Goal: Complete application form: Complete application form

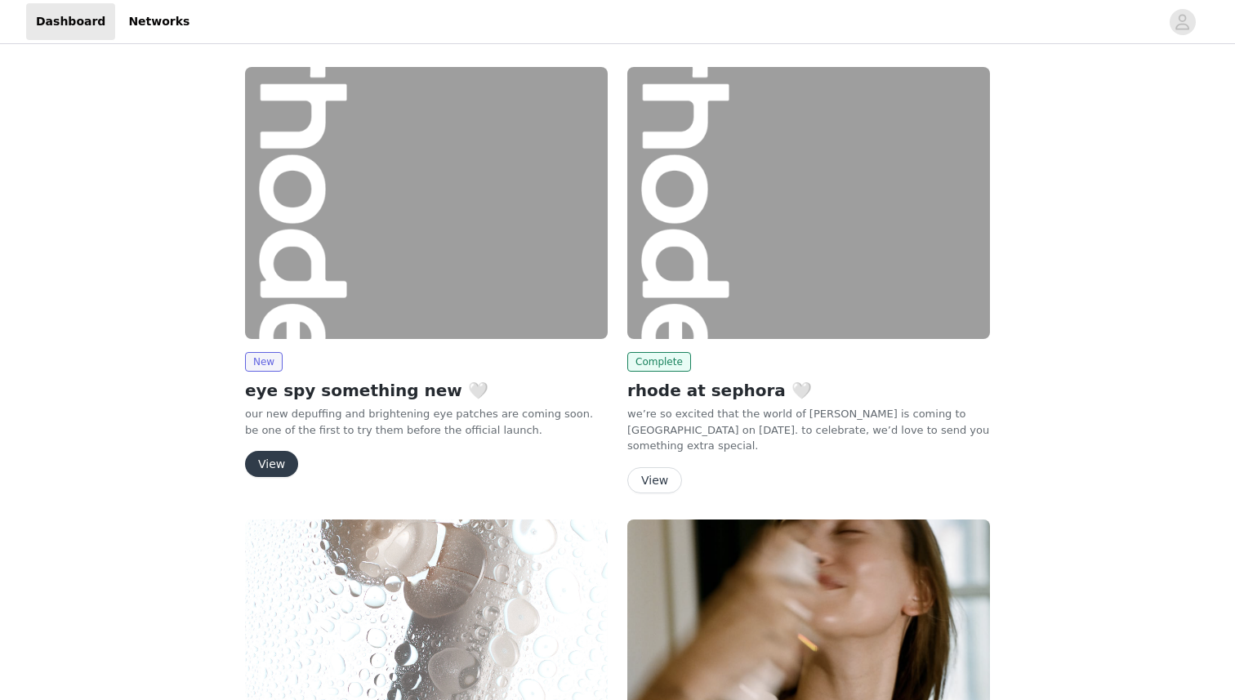
click at [270, 459] on button "View" at bounding box center [271, 464] width 53 height 26
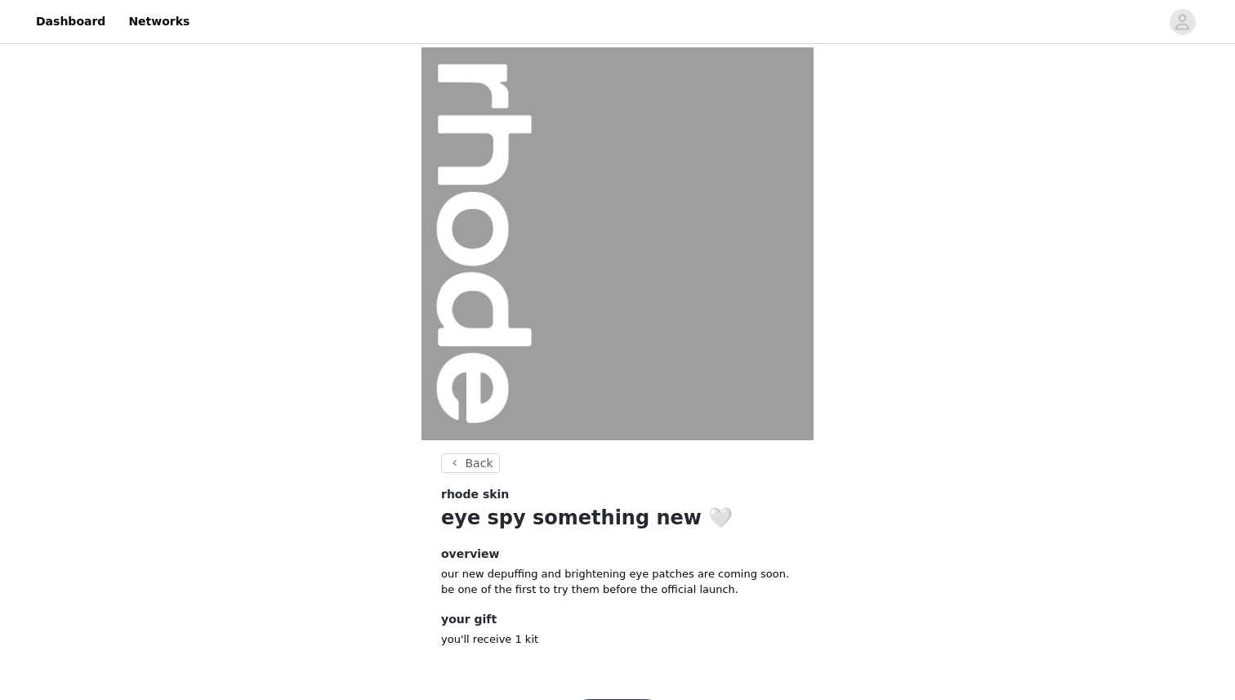
scroll to position [58, 0]
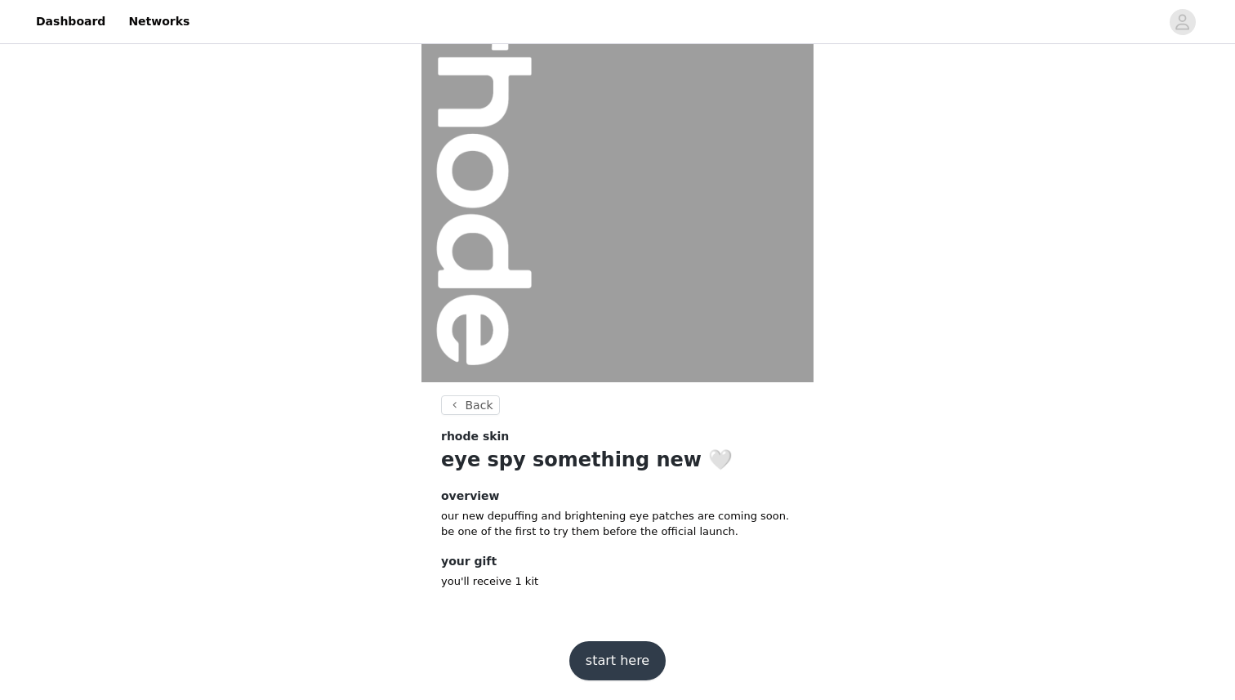
click at [636, 653] on button "start here" at bounding box center [617, 660] width 96 height 39
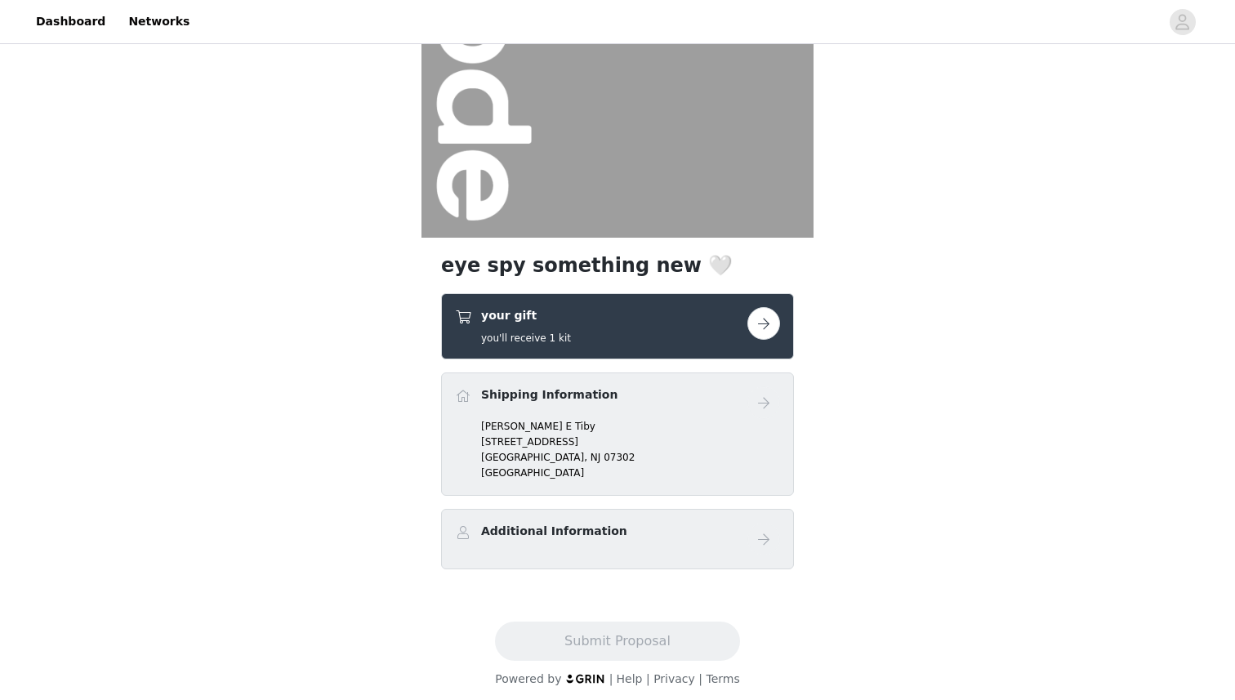
scroll to position [209, 0]
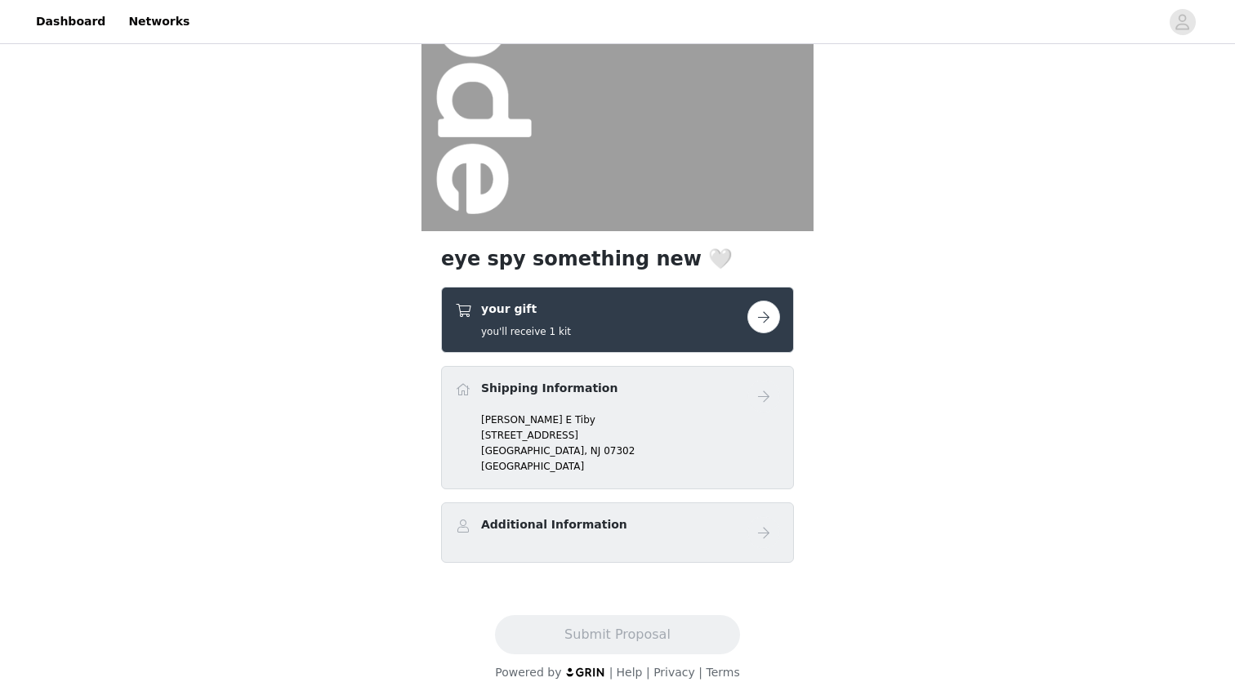
click at [770, 321] on button "button" at bounding box center [764, 317] width 33 height 33
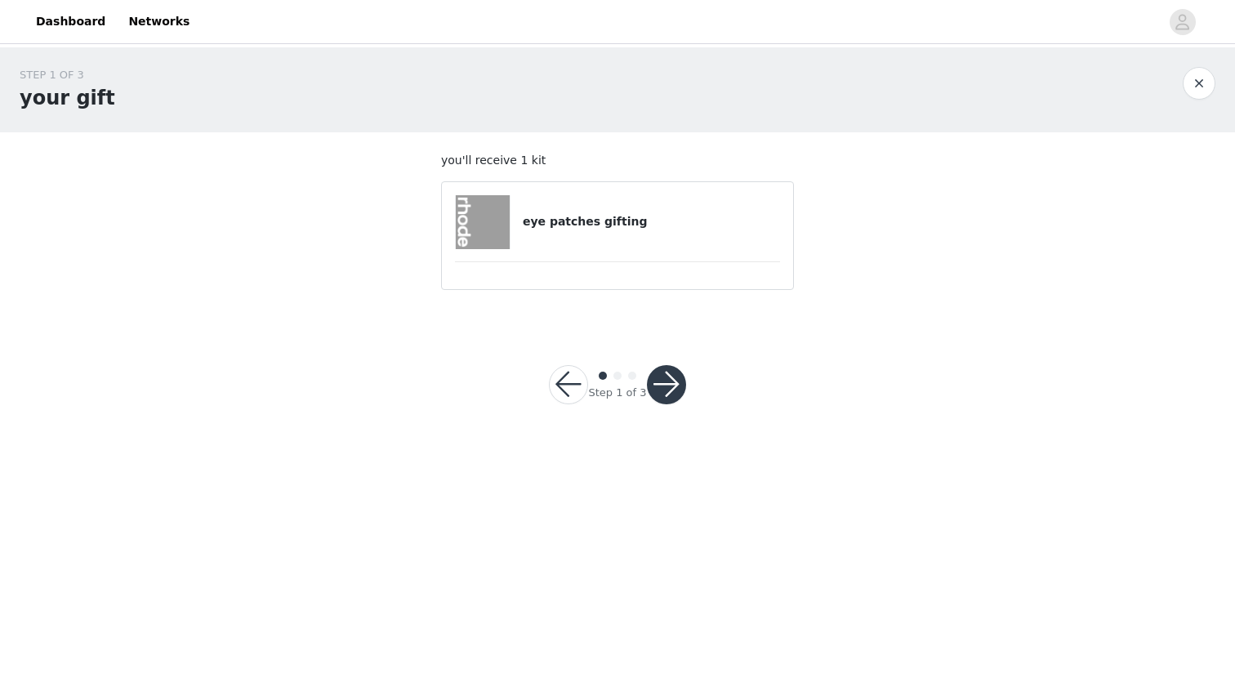
click at [673, 374] on button "button" at bounding box center [666, 384] width 39 height 39
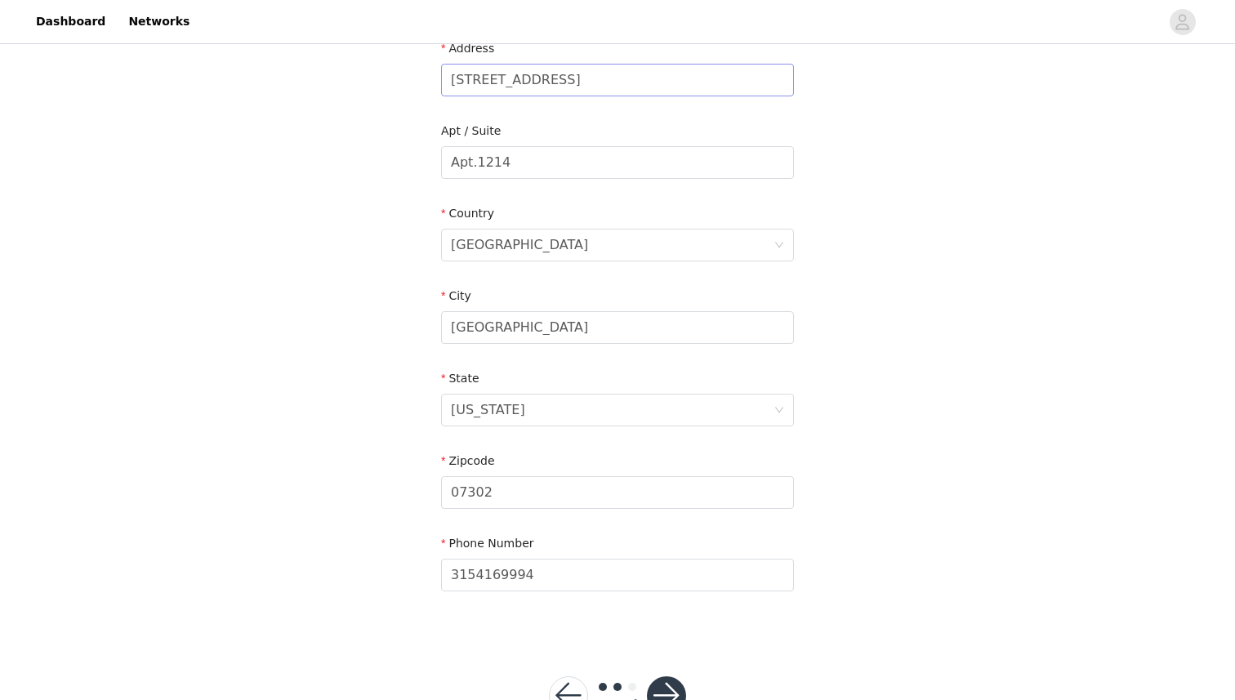
scroll to position [413, 0]
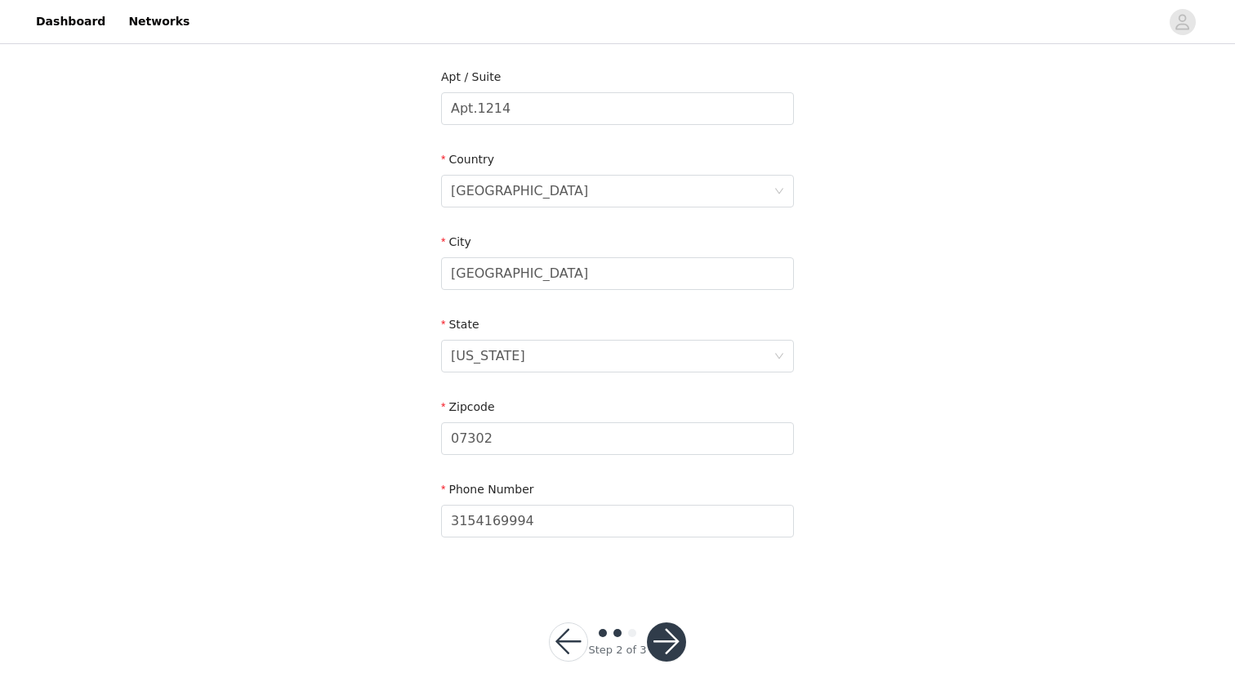
click at [662, 634] on button "button" at bounding box center [666, 642] width 39 height 39
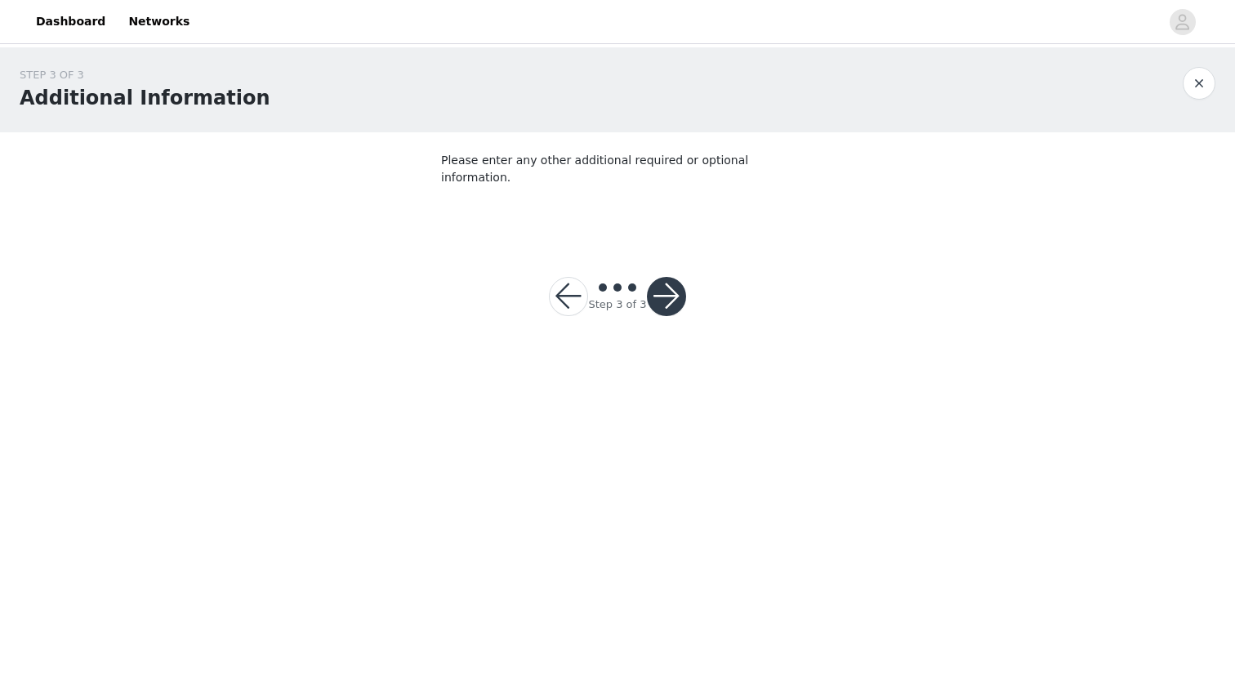
click at [661, 283] on button "button" at bounding box center [666, 296] width 39 height 39
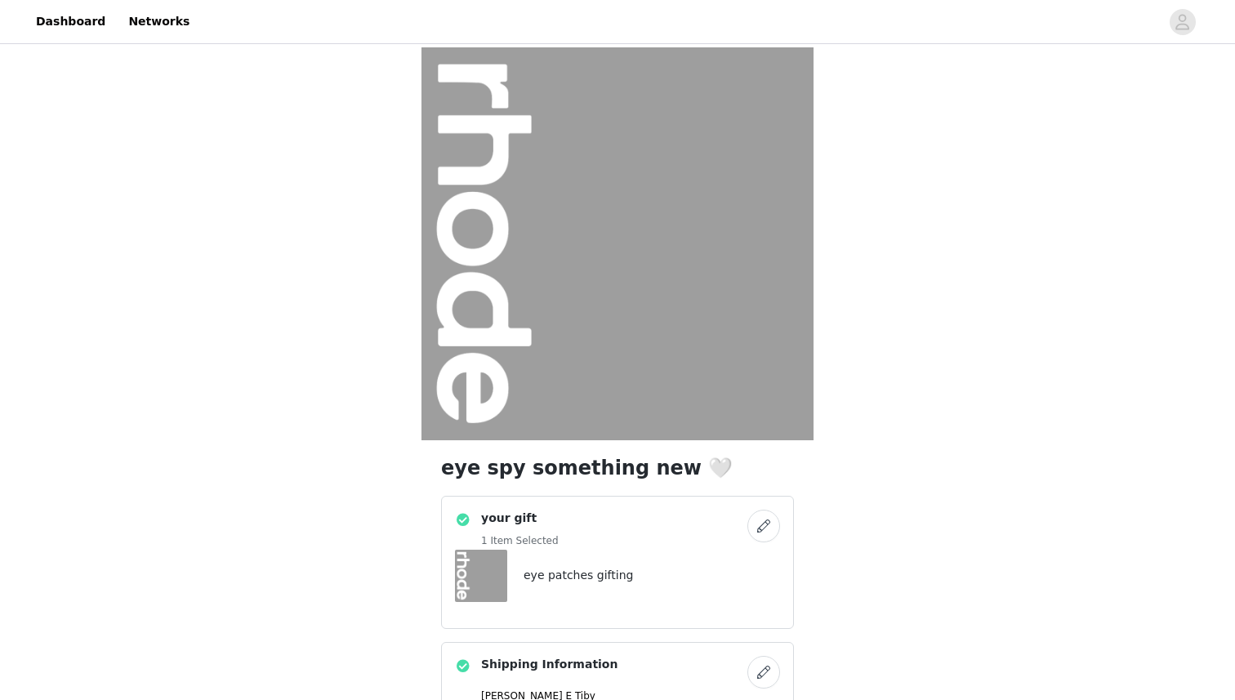
scroll to position [276, 0]
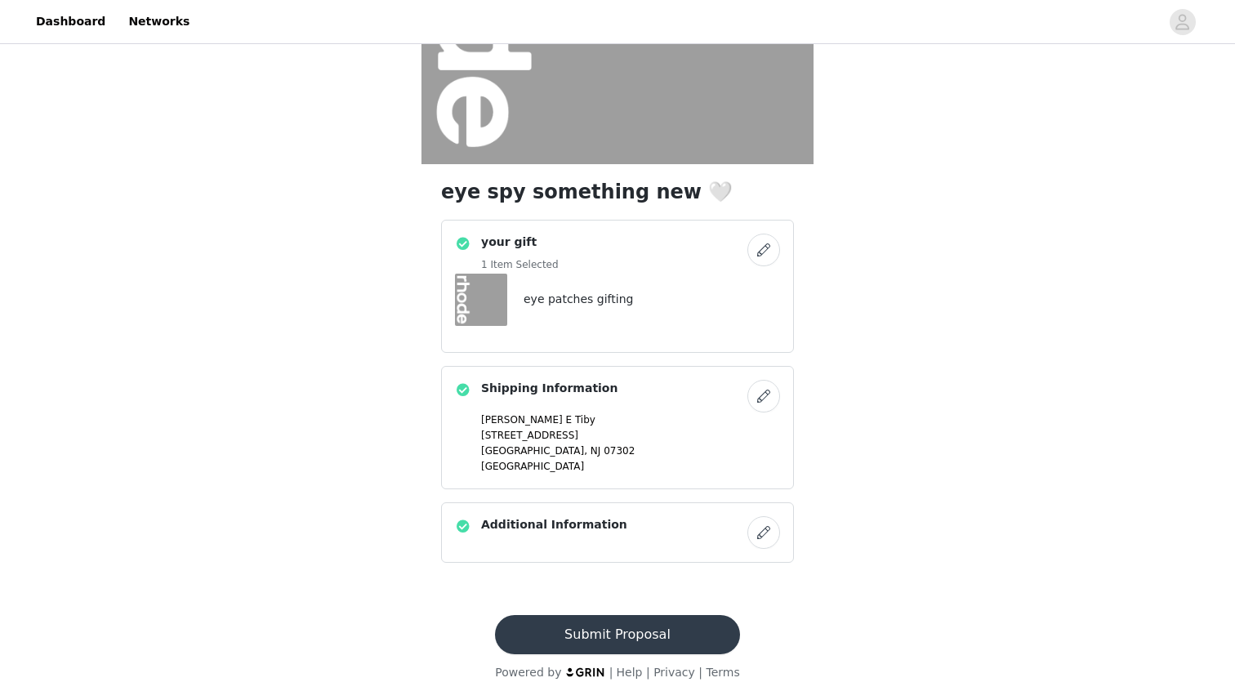
click at [623, 644] on button "Submit Proposal" at bounding box center [617, 634] width 244 height 39
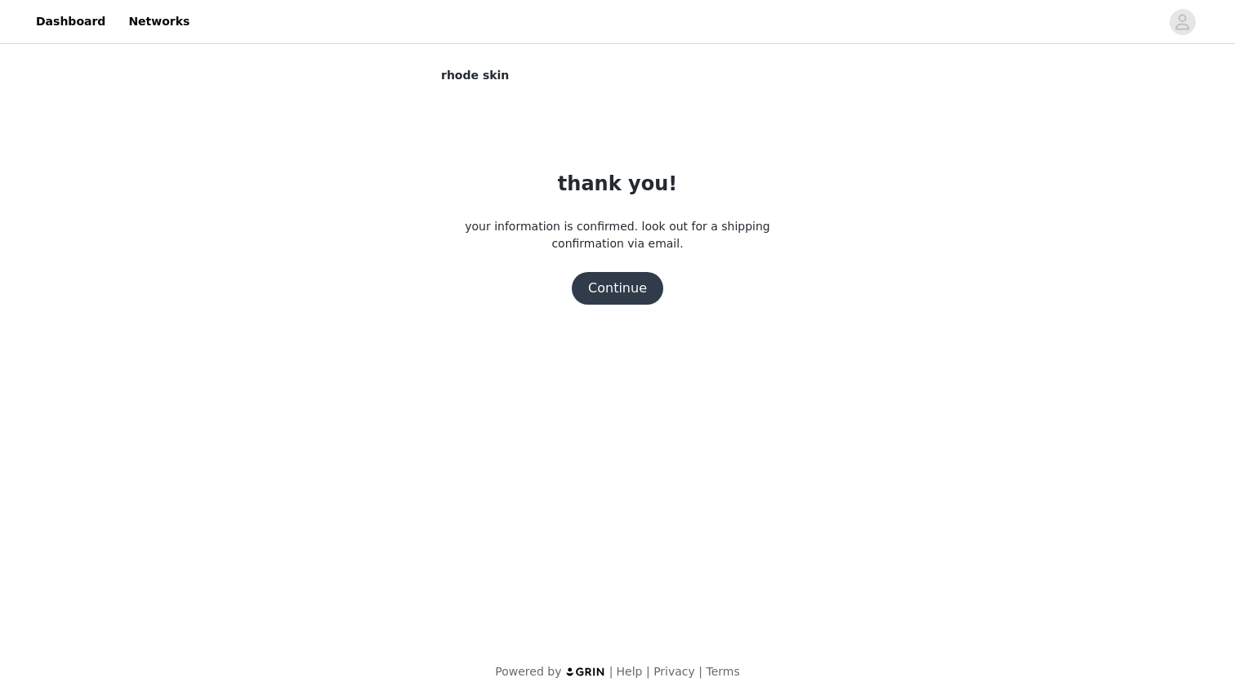
click at [641, 276] on button "Continue" at bounding box center [618, 288] width 92 height 33
